Goal: Navigation & Orientation: Find specific page/section

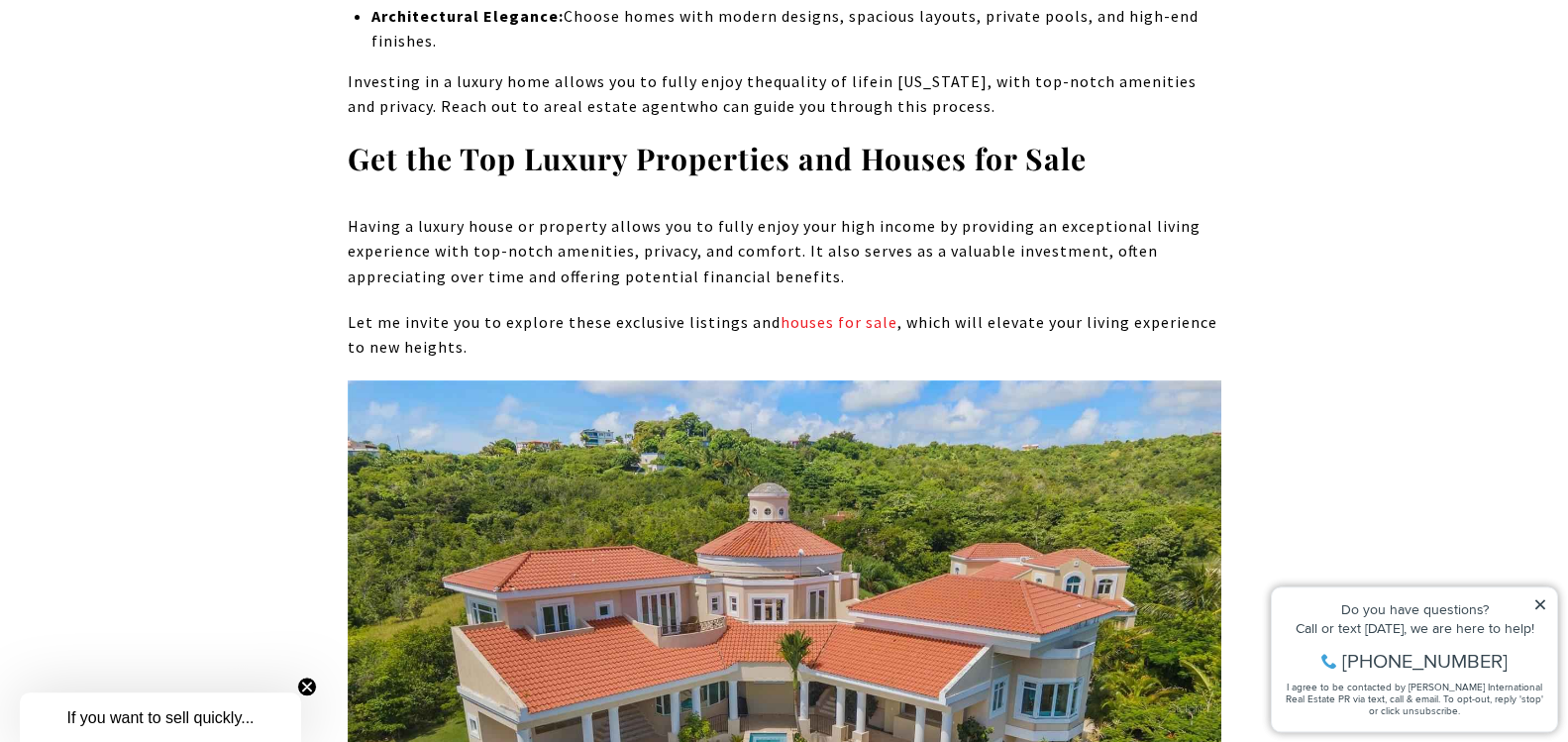
scroll to position [3737, 0]
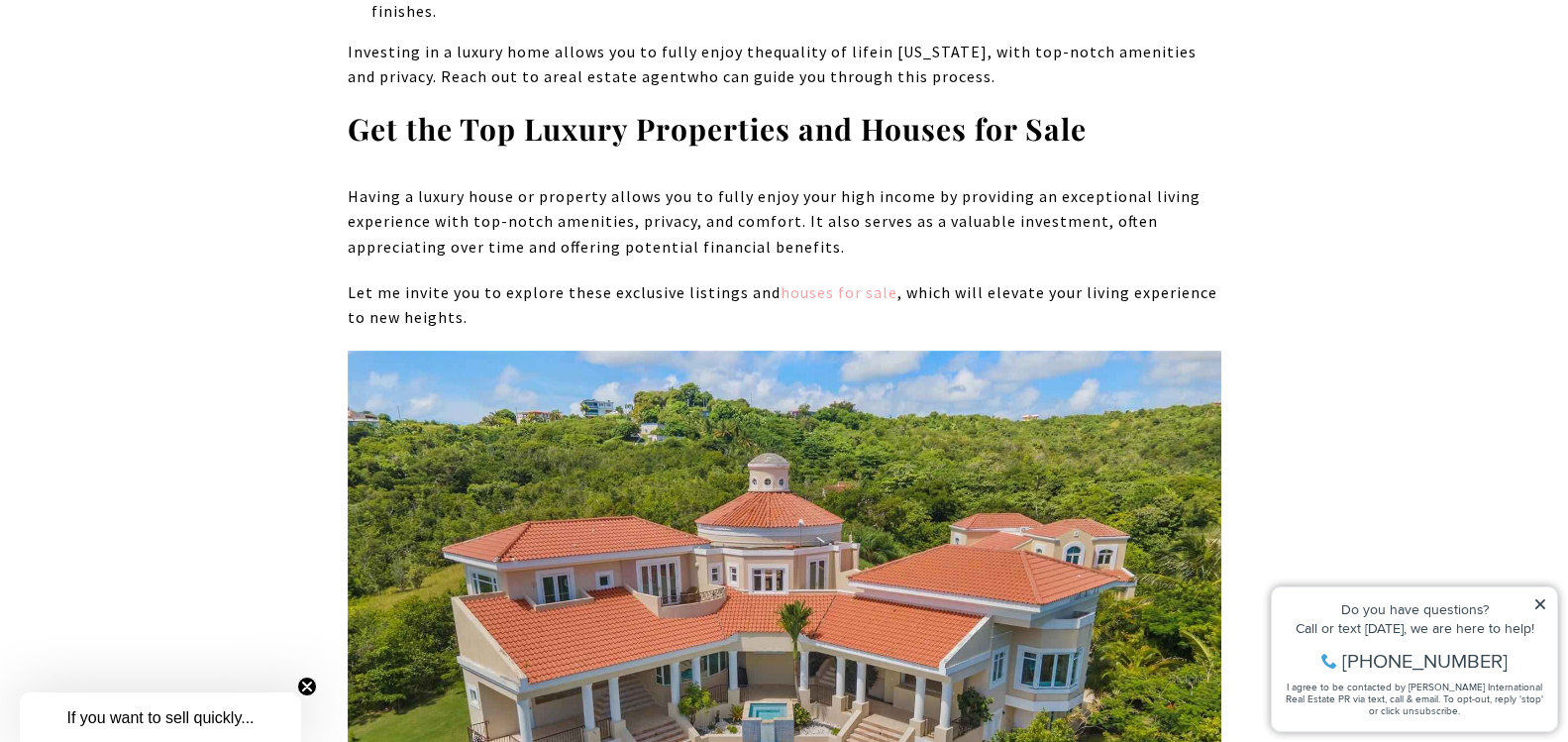
click at [805, 282] on link "houses for sale" at bounding box center [838, 292] width 117 height 20
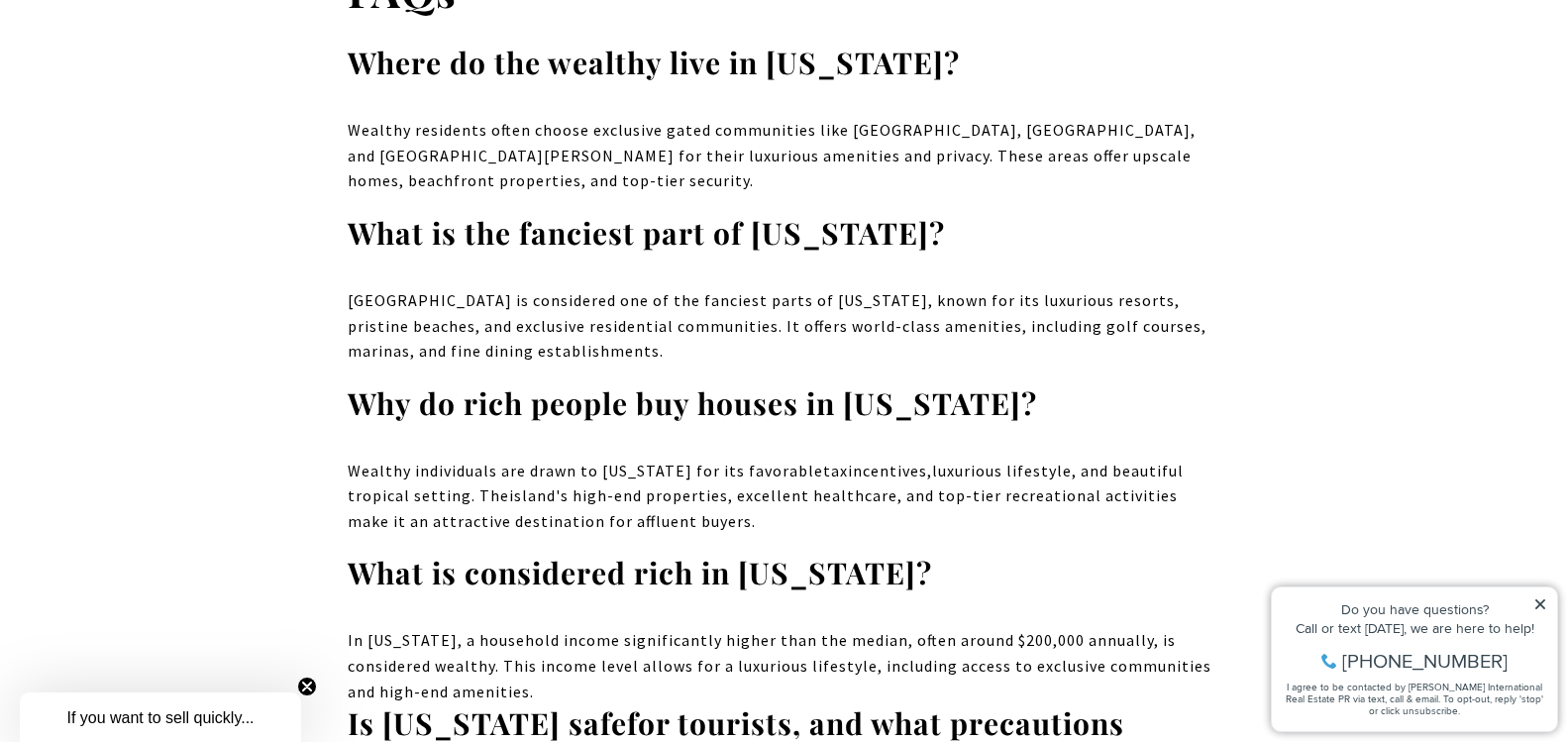
scroll to position [19393, 0]
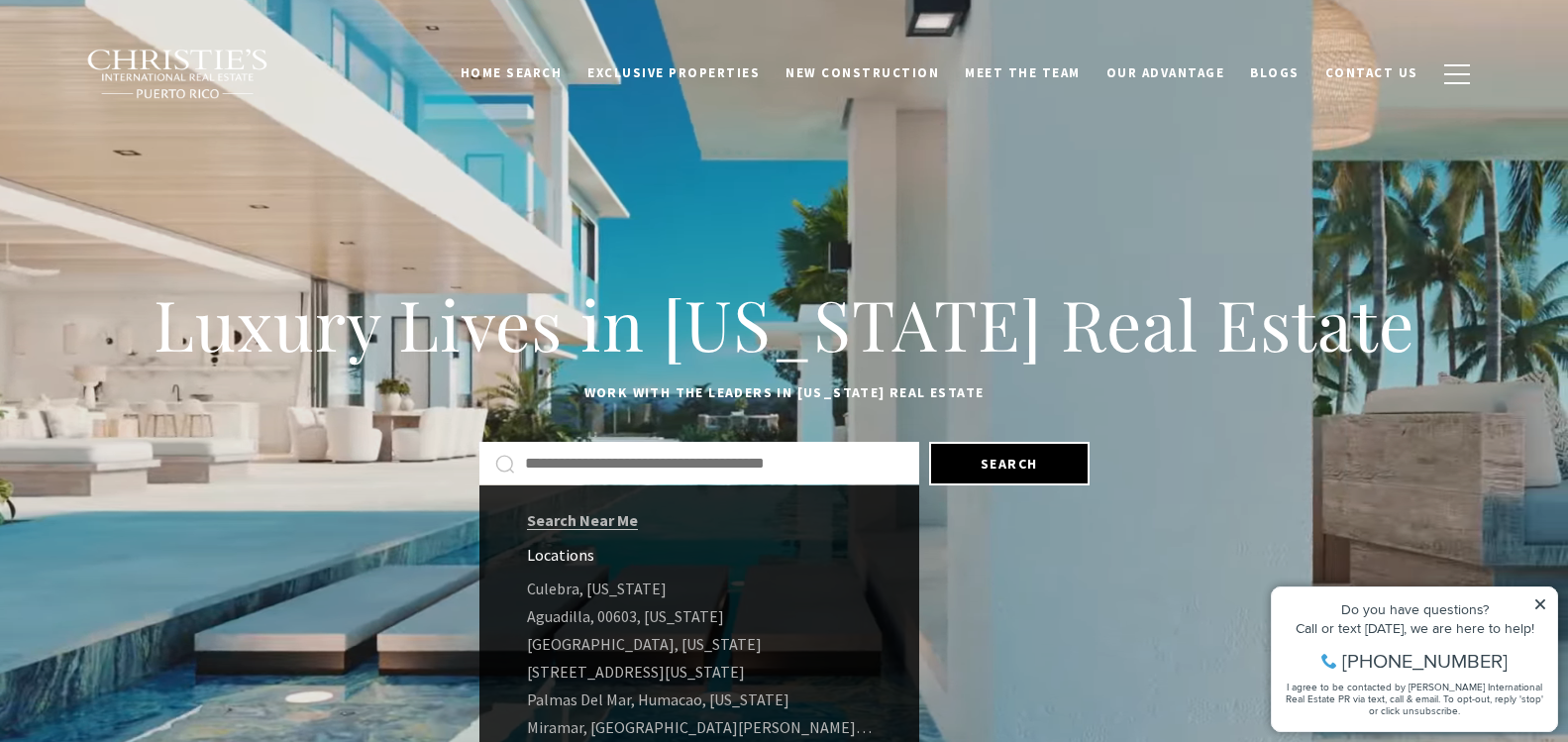
click at [573, 459] on input "Search by Address, City, or Neighborhood" at bounding box center [714, 464] width 378 height 26
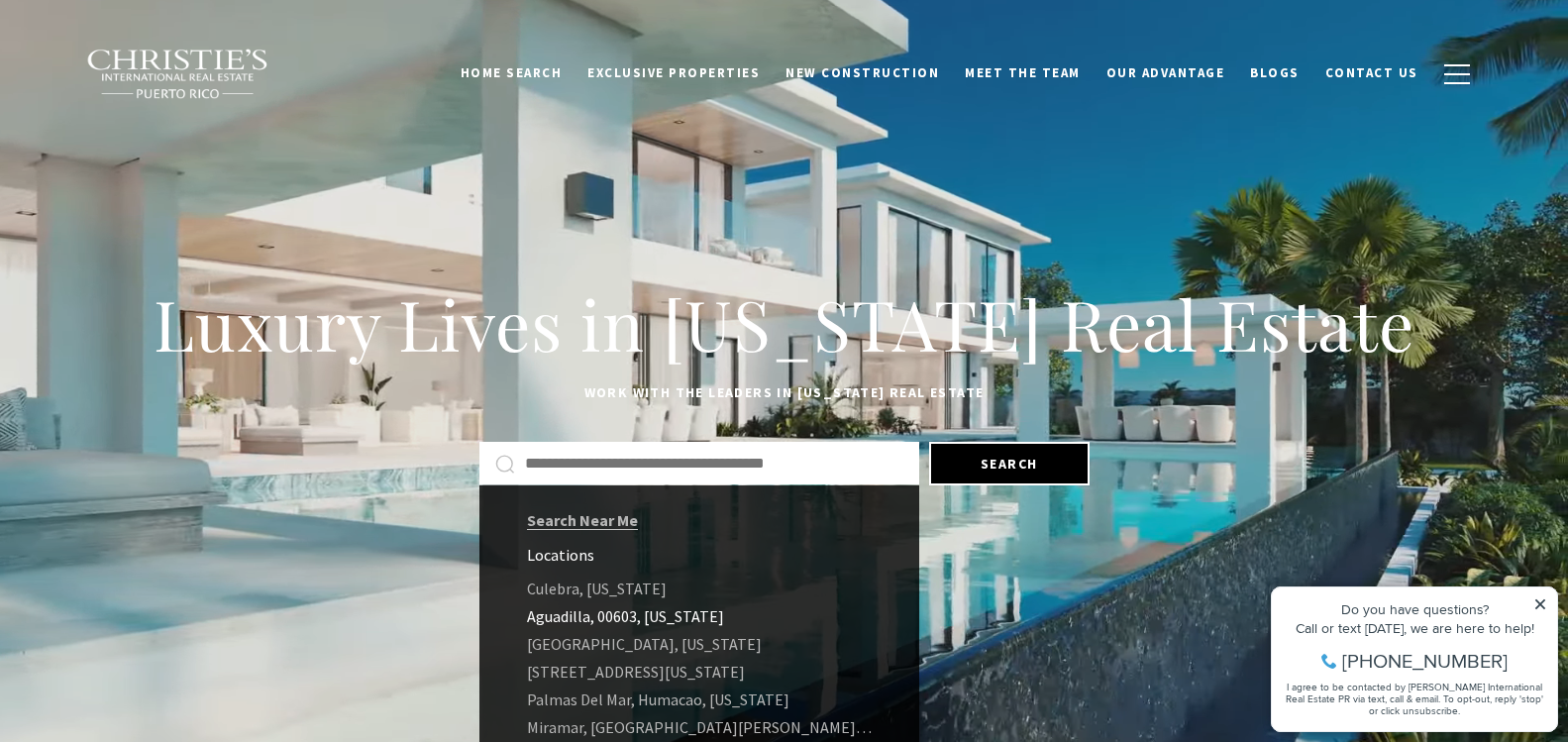
click at [604, 613] on link "Aguadilla, 00603, Puerto Rico" at bounding box center [699, 616] width 440 height 28
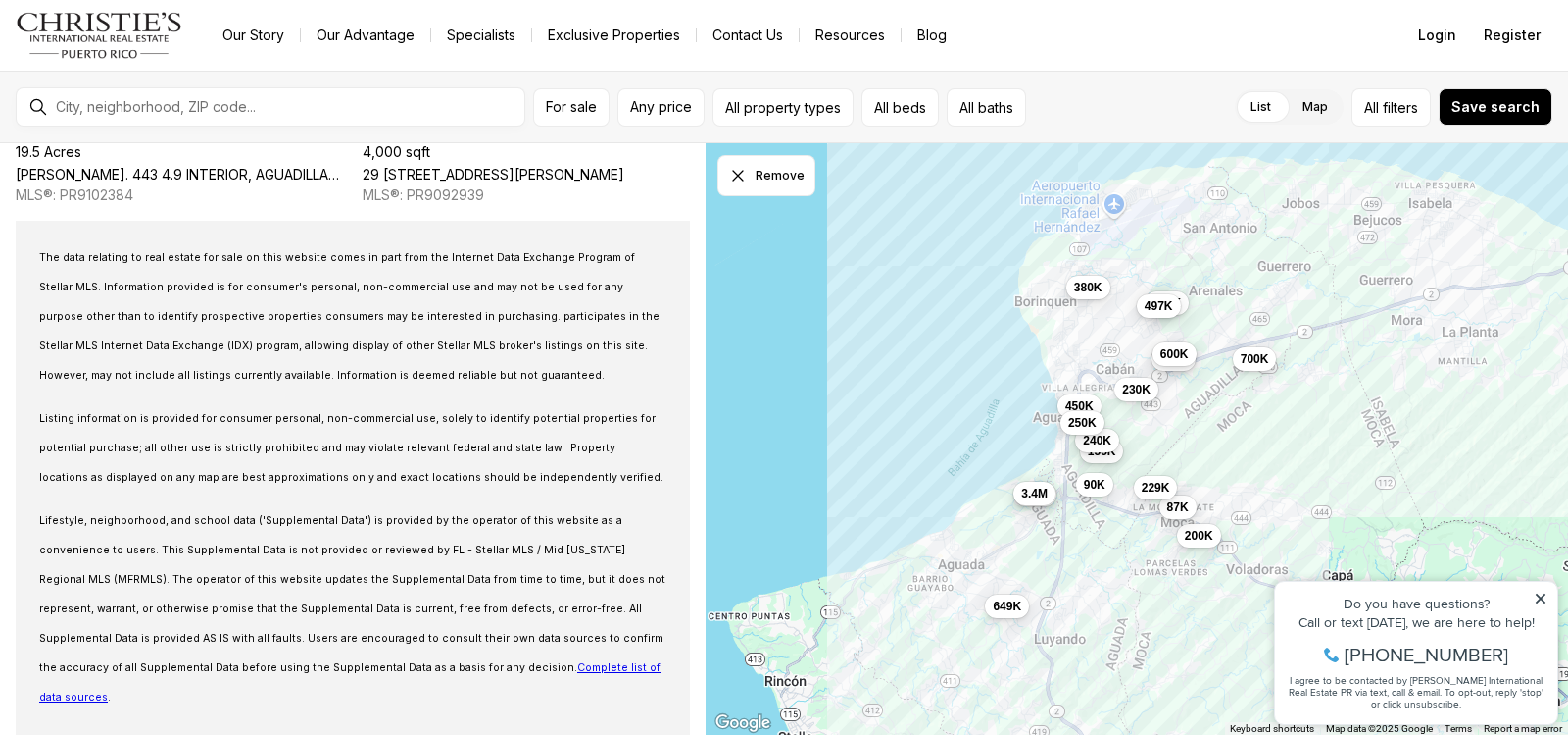
scroll to position [2830, 0]
